Goal: Transaction & Acquisition: Purchase product/service

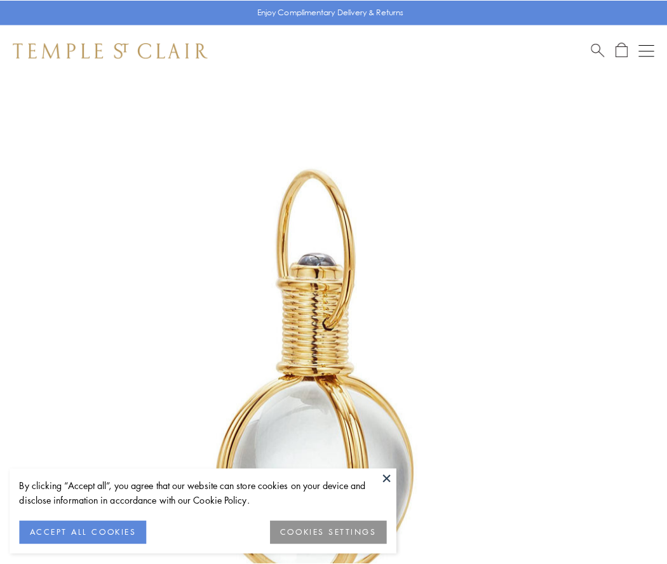
scroll to position [331, 0]
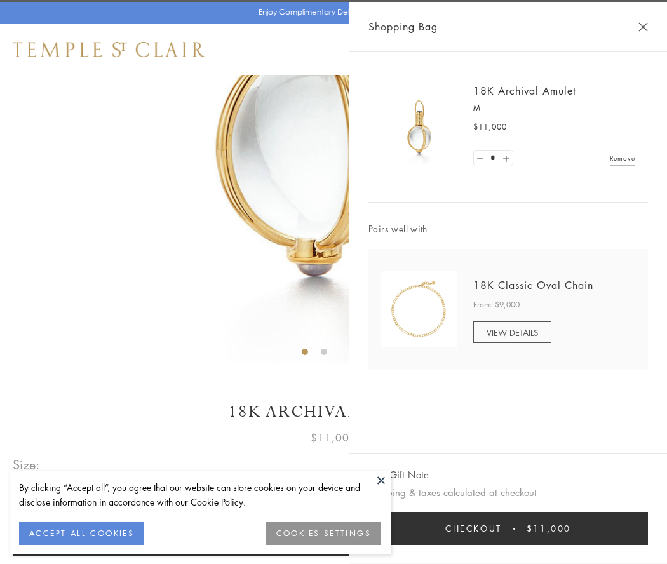
click at [508, 528] on button "Checkout $11,000" at bounding box center [507, 528] width 279 height 33
